Goal: Transaction & Acquisition: Purchase product/service

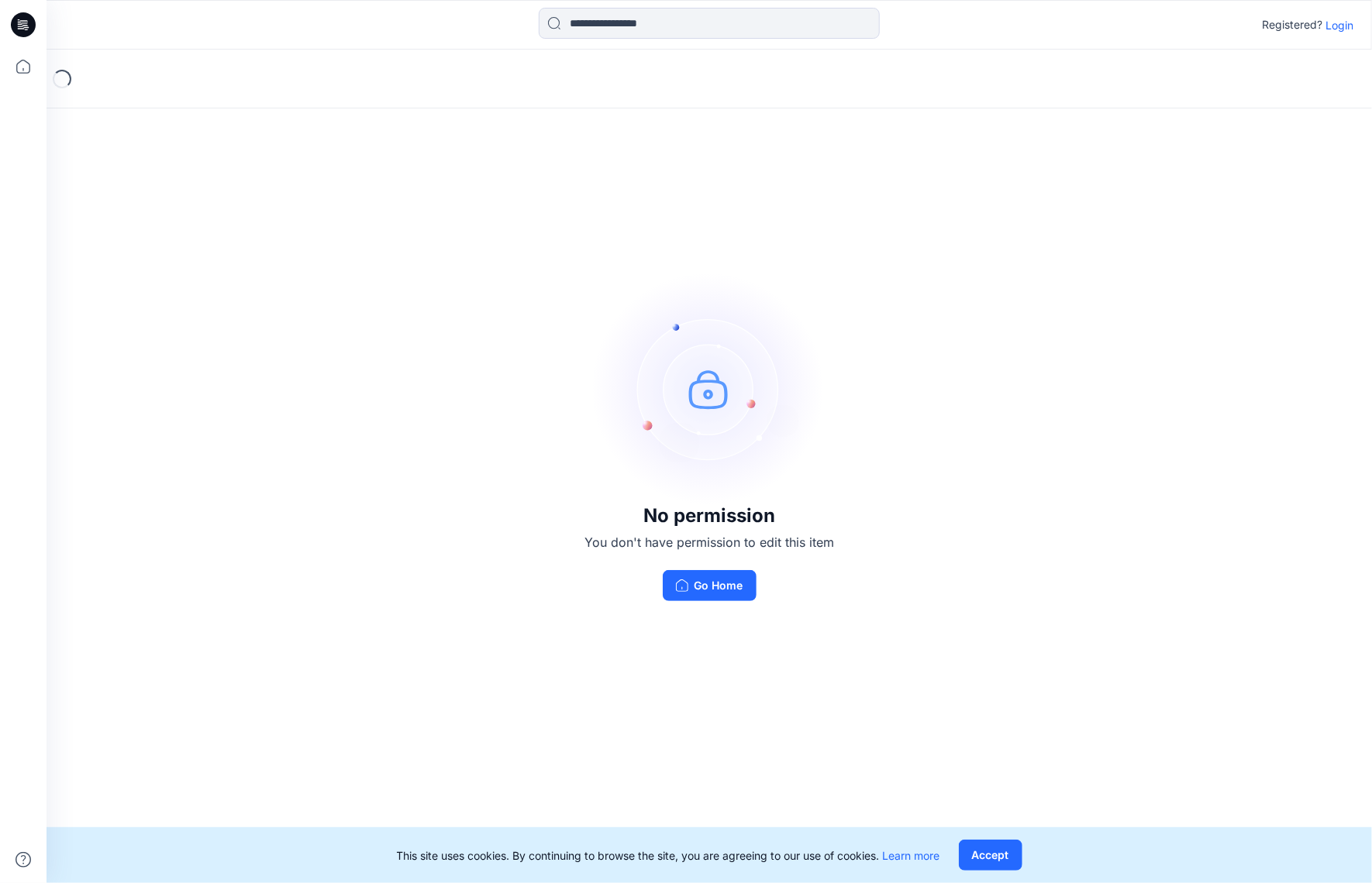
drag, startPoint x: 569, startPoint y: 506, endPoint x: 552, endPoint y: 507, distance: 17.0
click at [555, 507] on div "No permission You don't have permission to edit this item Go Home" at bounding box center [709, 437] width 1326 height 775
click at [868, 390] on div "No permission You don't have permission to edit this item Go Home" at bounding box center [709, 437] width 1326 height 775
click at [1346, 28] on p "Login" at bounding box center [1339, 25] width 28 height 16
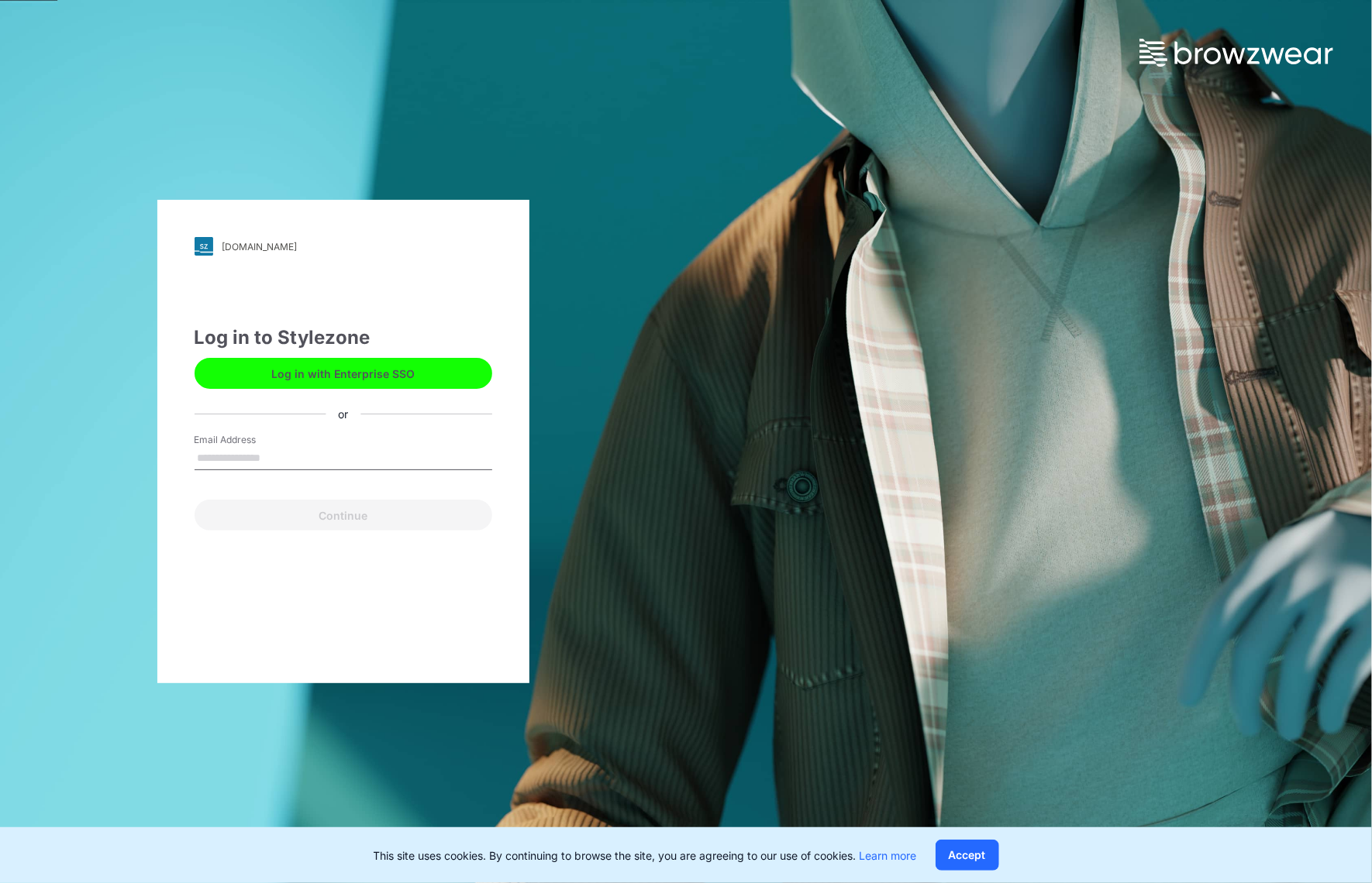
click at [248, 449] on input "Email Address" at bounding box center [343, 459] width 297 height 23
type input "**********"
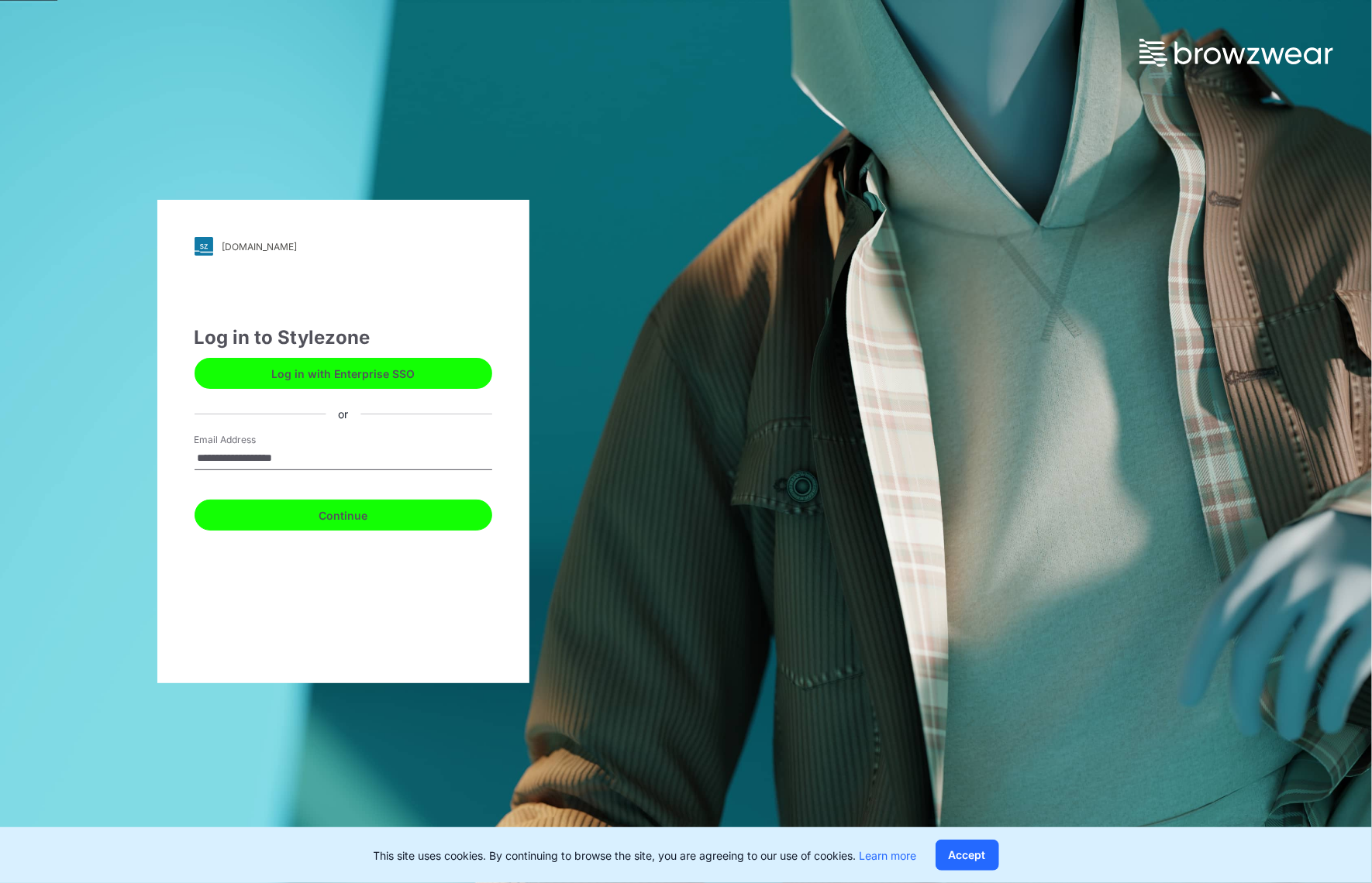
click at [299, 519] on button "Continue" at bounding box center [343, 515] width 297 height 31
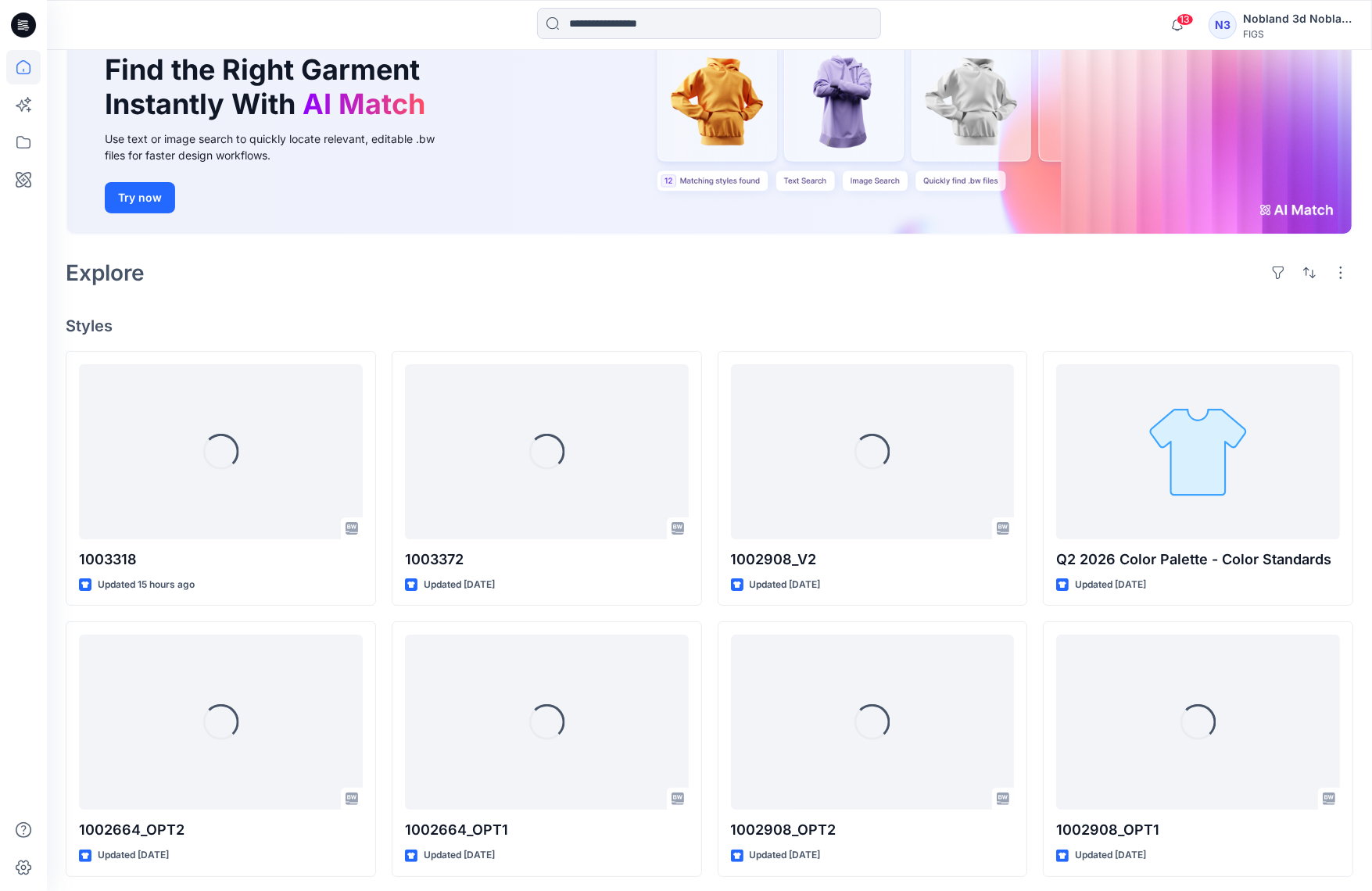
scroll to position [156, 0]
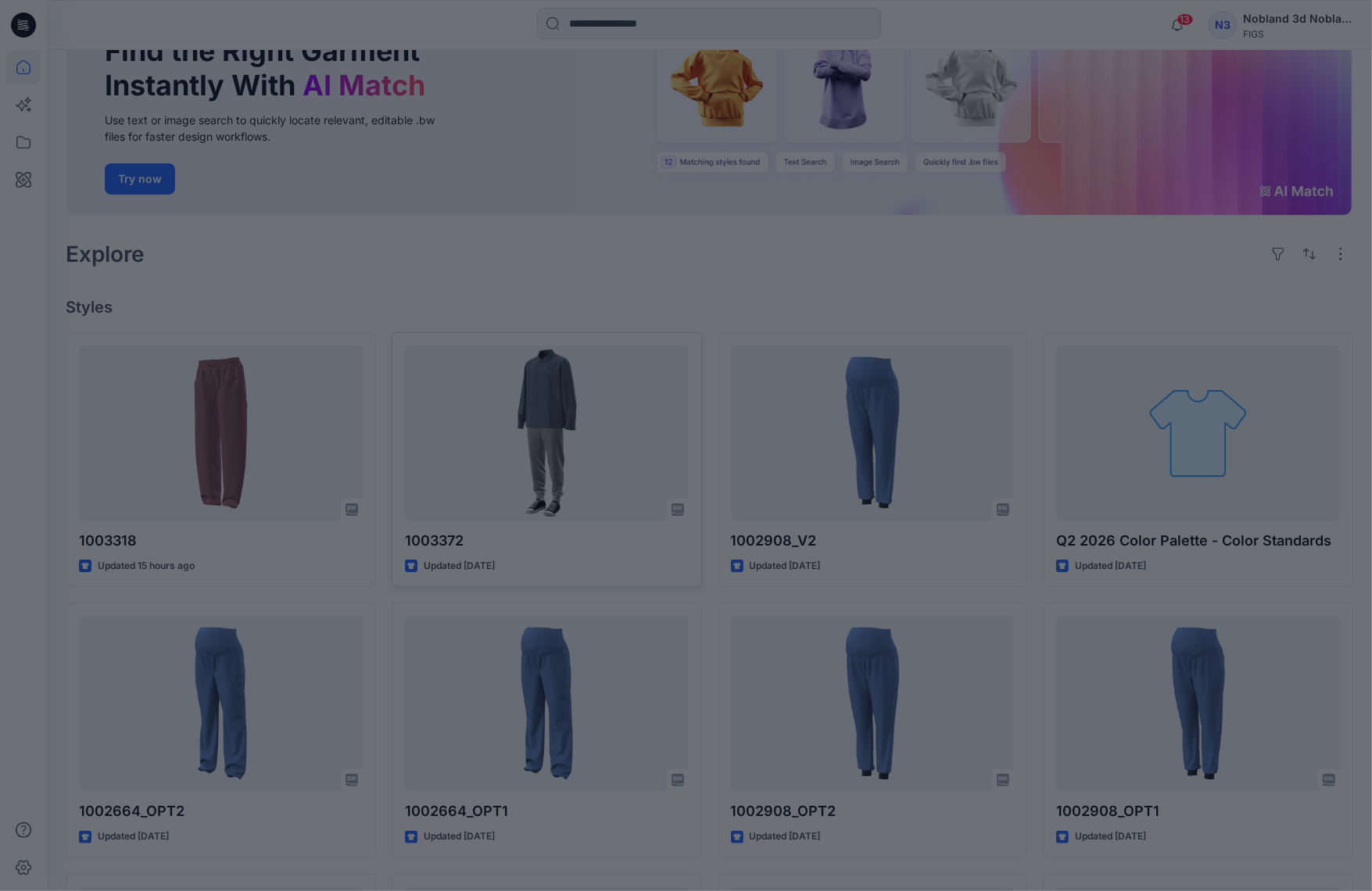
click at [607, 457] on div at bounding box center [686, 446] width 1372 height 891
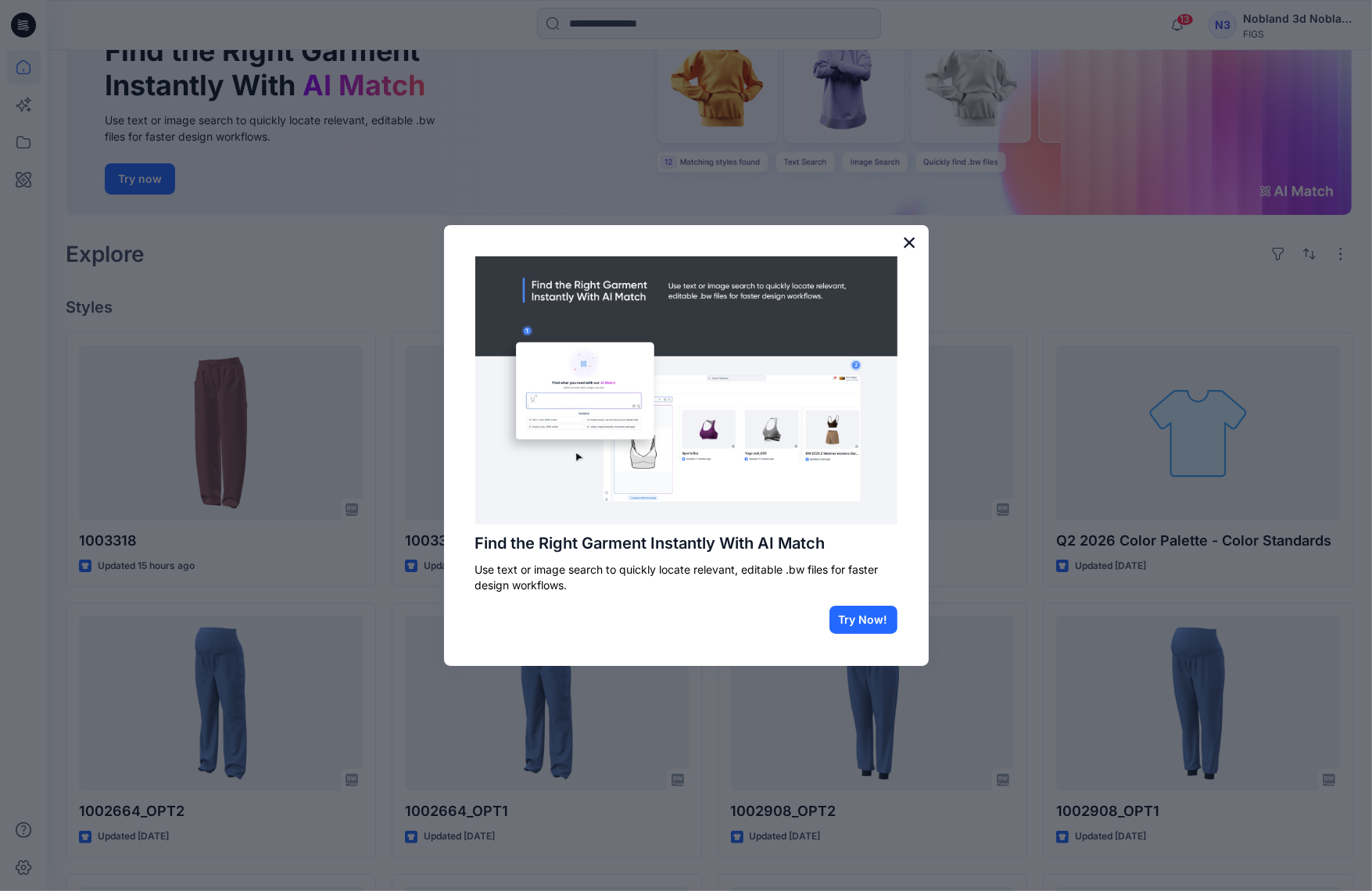
click at [913, 237] on button "×" at bounding box center [909, 242] width 14 height 25
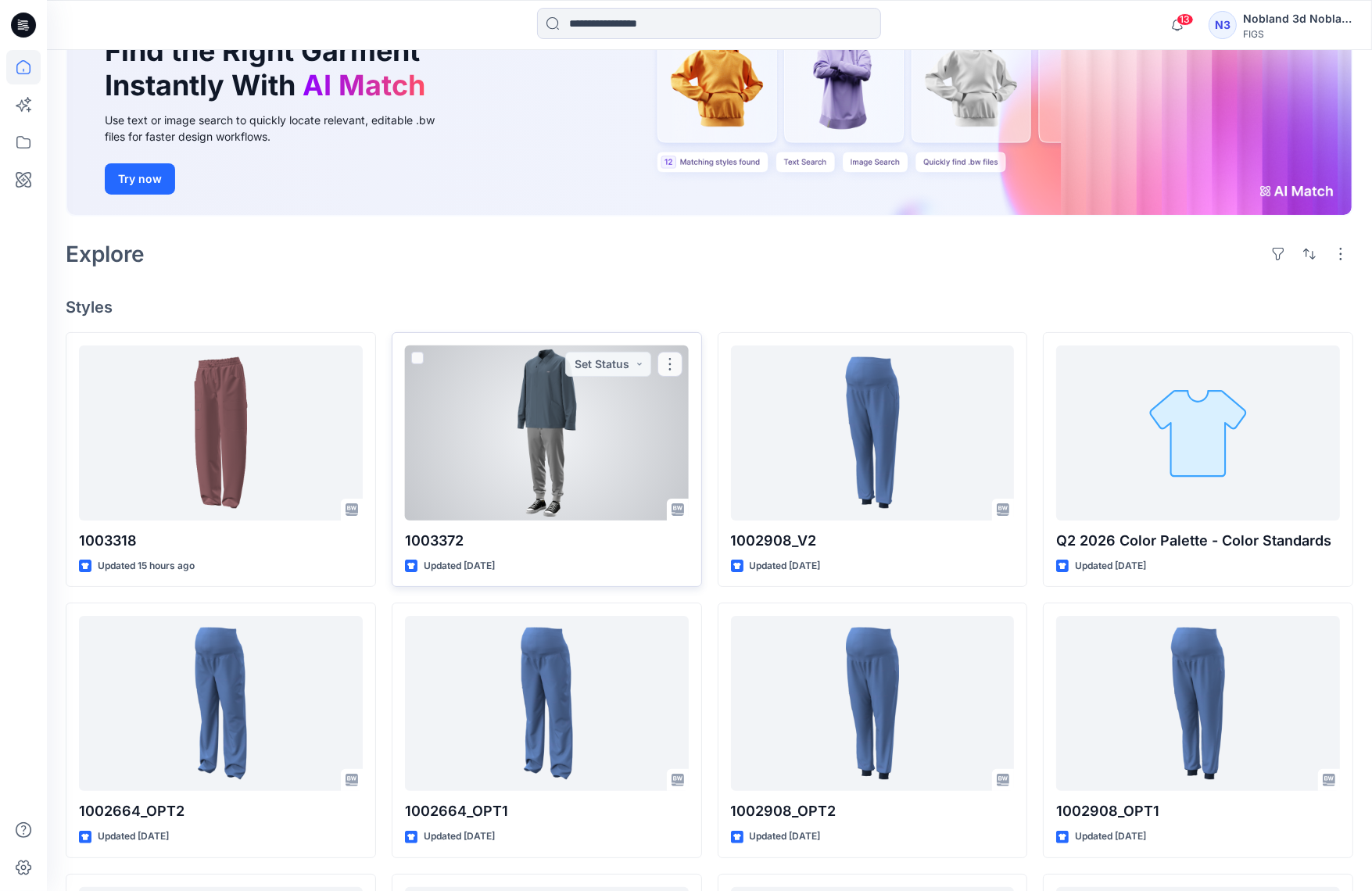
click at [600, 429] on div at bounding box center [547, 433] width 283 height 176
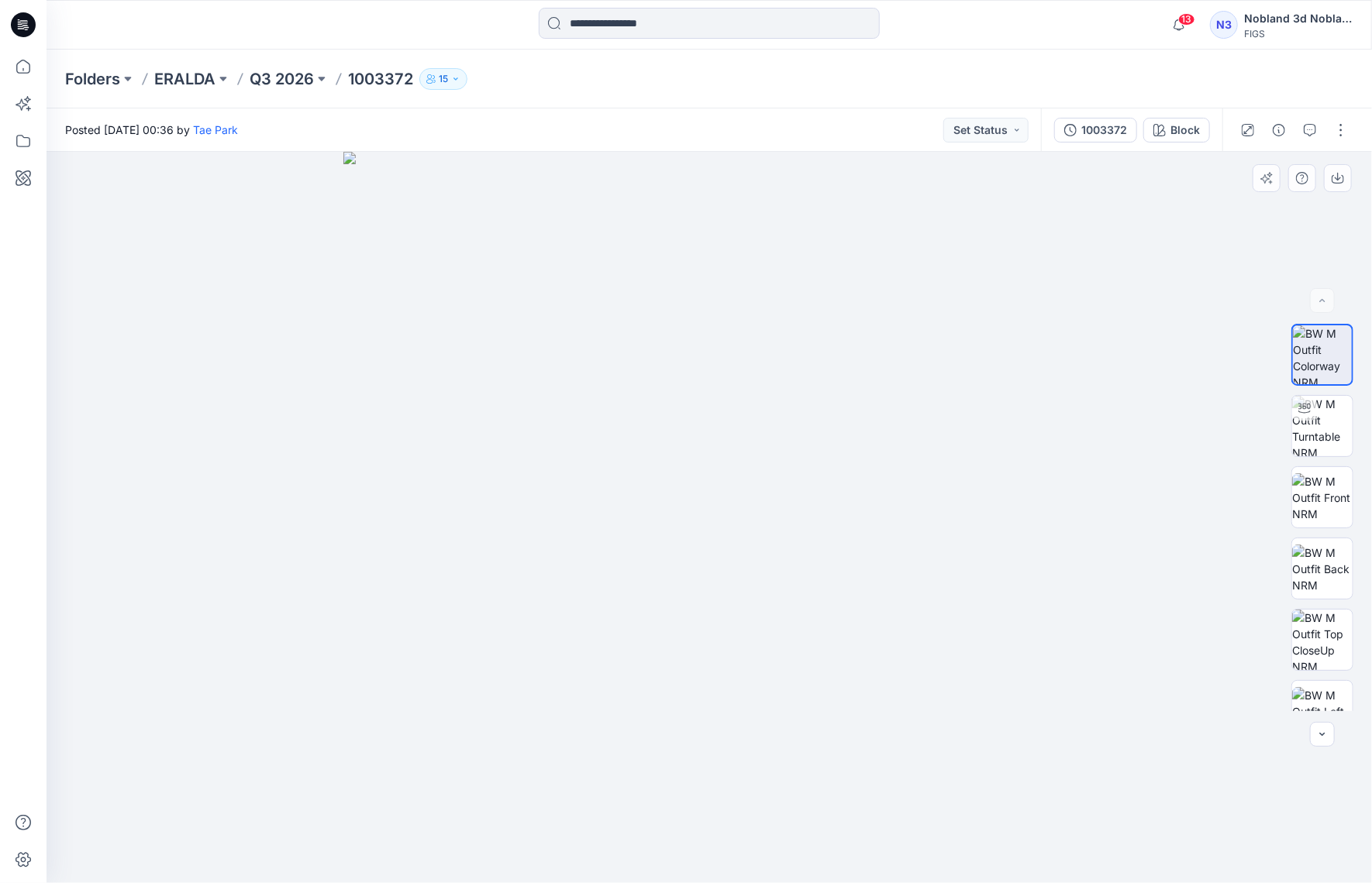
drag, startPoint x: 678, startPoint y: 411, endPoint x: 719, endPoint y: 424, distance: 43.0
drag, startPoint x: 719, startPoint y: 424, endPoint x: 801, endPoint y: 453, distance: 87.0
click at [801, 453] on img at bounding box center [708, 517] width 731 height 731
drag, startPoint x: 676, startPoint y: 438, endPoint x: 716, endPoint y: 512, distance: 84.1
drag, startPoint x: 718, startPoint y: 514, endPoint x: 1060, endPoint y: 559, distance: 344.9
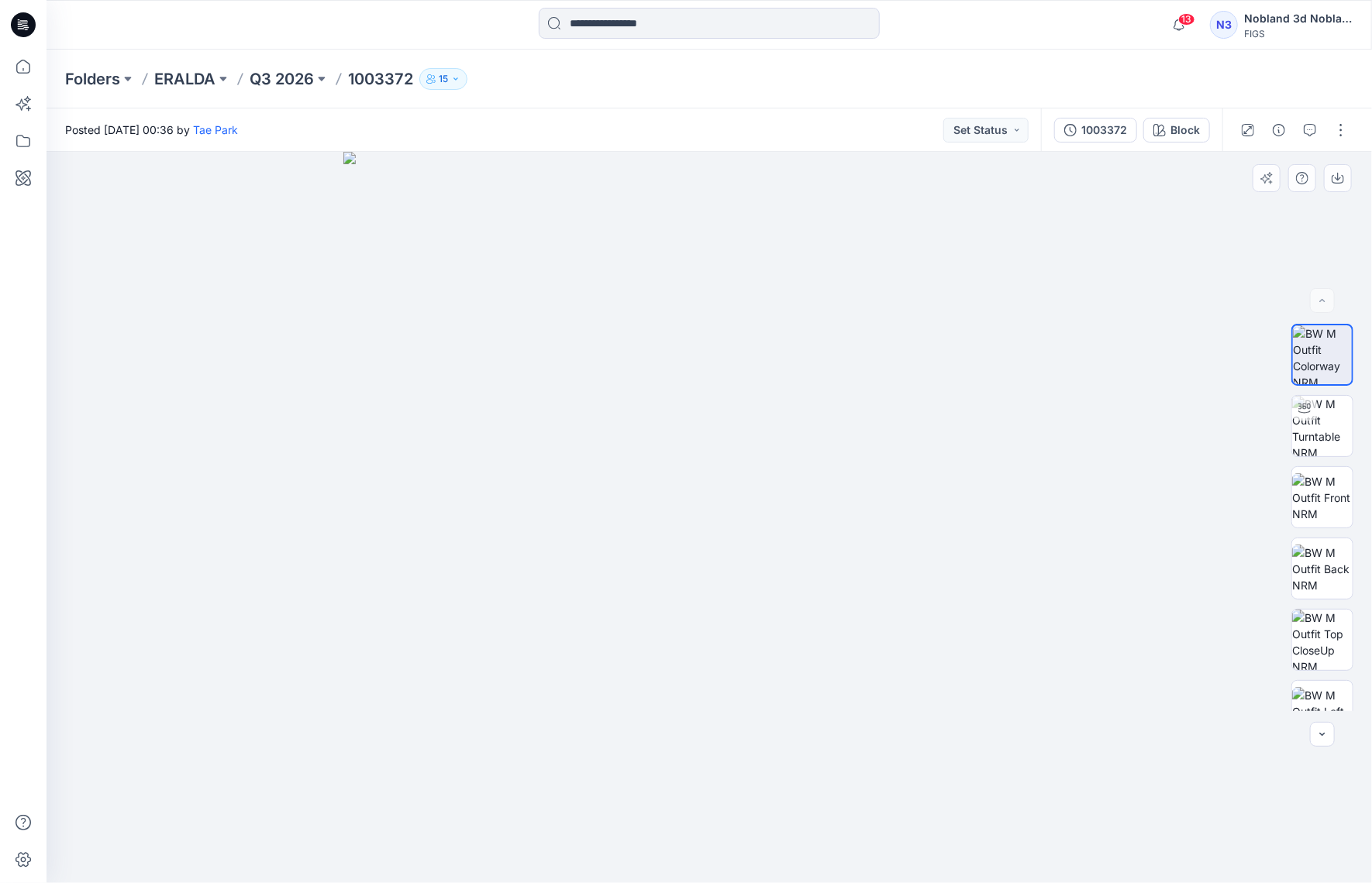
click at [724, 514] on img at bounding box center [708, 517] width 731 height 731
drag, startPoint x: 1060, startPoint y: 559, endPoint x: 696, endPoint y: 651, distance: 375.4
click at [1054, 560] on img at bounding box center [708, 517] width 731 height 731
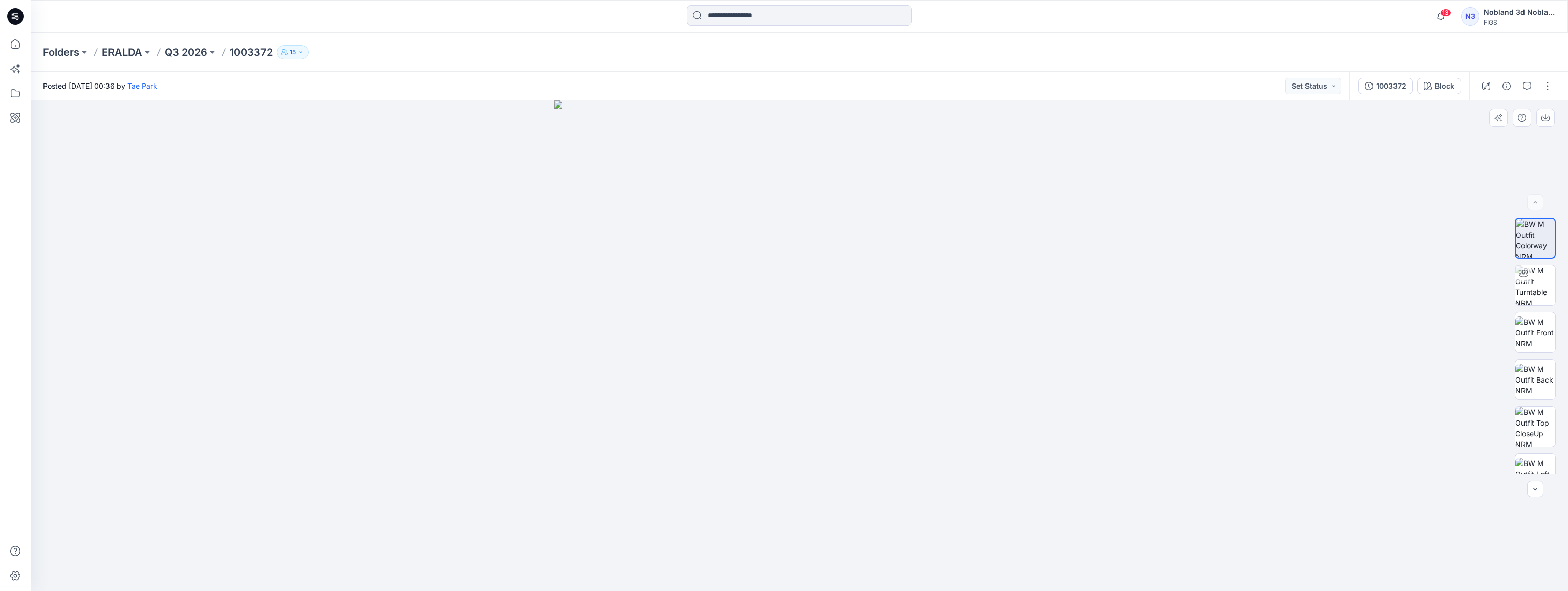
drag, startPoint x: 843, startPoint y: 318, endPoint x: 856, endPoint y: 320, distance: 13.2
click at [856, 320] on img at bounding box center [799, 345] width 490 height 491
drag, startPoint x: 637, startPoint y: 332, endPoint x: 781, endPoint y: 335, distance: 144.0
click at [696, 335] on img at bounding box center [799, 345] width 490 height 491
drag, startPoint x: 882, startPoint y: 350, endPoint x: 1001, endPoint y: 353, distance: 119.0
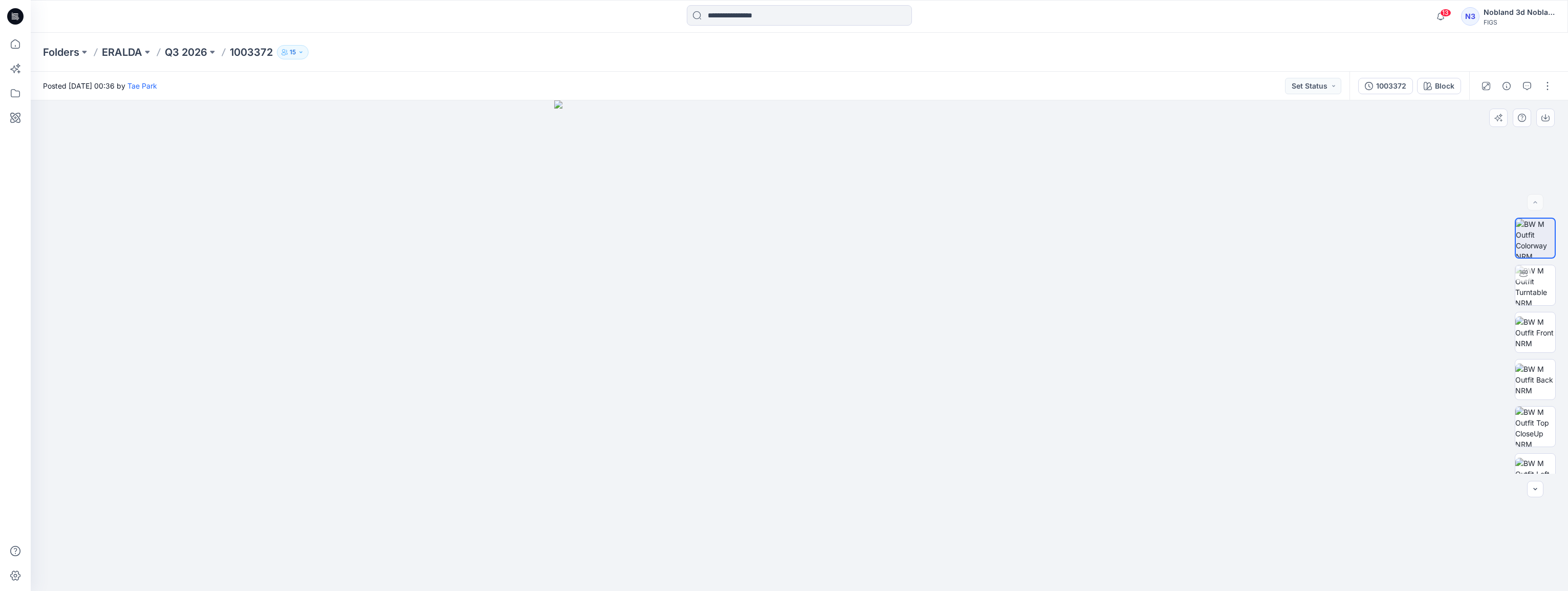
click at [905, 353] on img at bounding box center [799, 345] width 490 height 491
click at [905, 286] on img at bounding box center [1535, 285] width 40 height 40
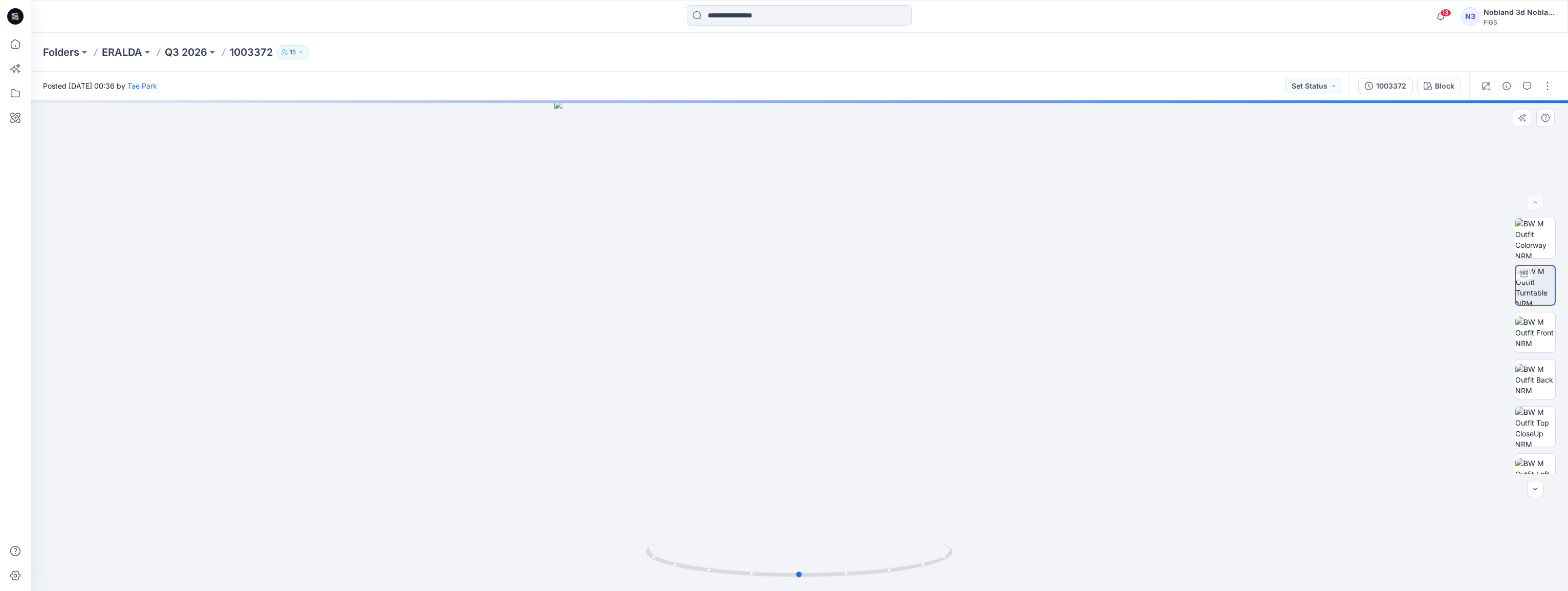
click at [905, 313] on div at bounding box center [799, 345] width 1537 height 491
click at [905, 333] on div at bounding box center [799, 345] width 1537 height 491
drag, startPoint x: 869, startPoint y: 337, endPoint x: 736, endPoint y: 343, distance: 133.1
click at [736, 343] on div at bounding box center [799, 345] width 1537 height 491
drag, startPoint x: 930, startPoint y: 372, endPoint x: 784, endPoint y: 375, distance: 146.0
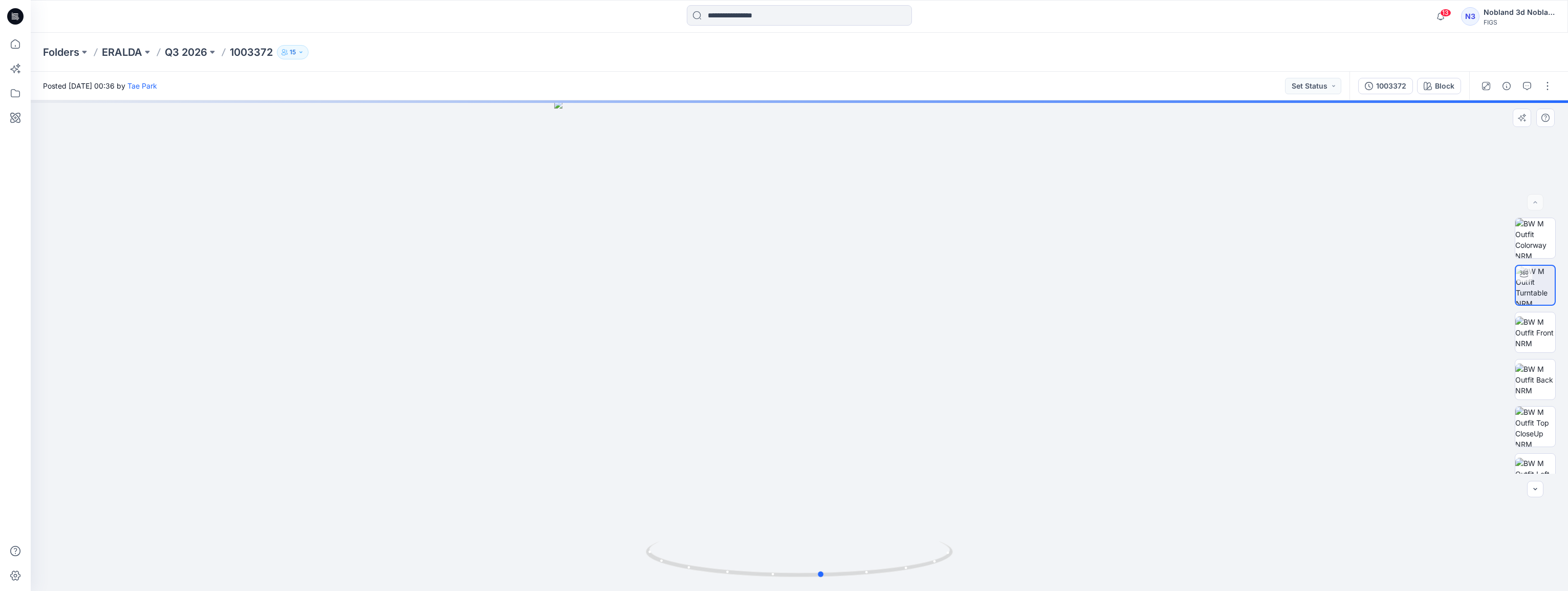
click at [784, 375] on div at bounding box center [799, 345] width 1537 height 491
drag, startPoint x: 780, startPoint y: 173, endPoint x: 798, endPoint y: 398, distance: 225.7
drag, startPoint x: 843, startPoint y: 418, endPoint x: 829, endPoint y: 313, distance: 105.9
click at [829, 313] on img at bounding box center [789, 224] width 1567 height 736
click at [157, 87] on link "Tae Park" at bounding box center [142, 86] width 30 height 9
